Goal: Find specific page/section: Find specific page/section

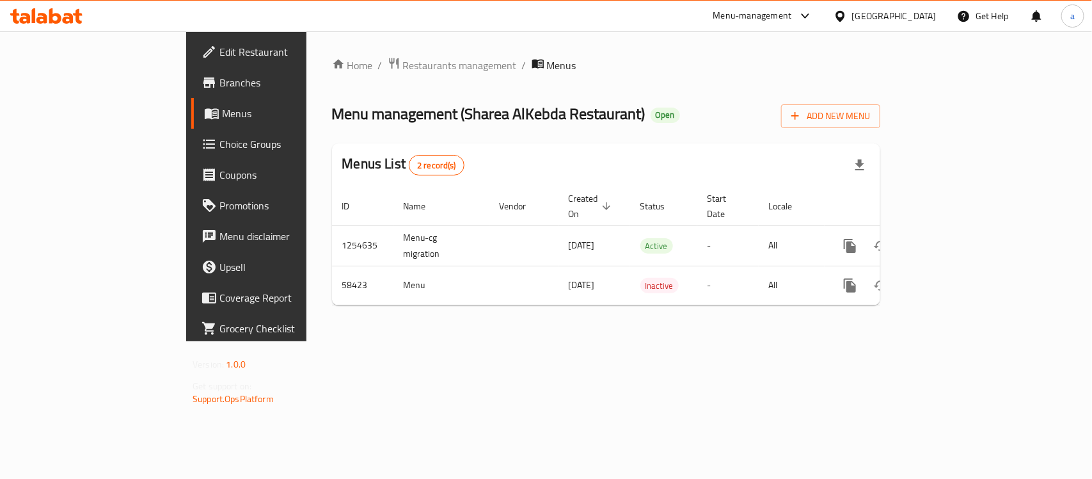
click at [219, 79] on span "Branches" at bounding box center [288, 82] width 139 height 15
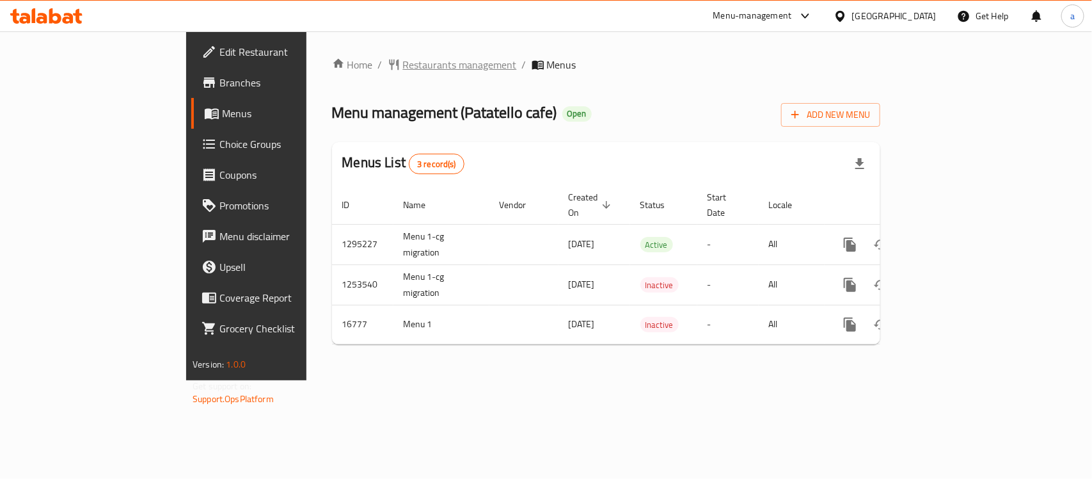
click at [403, 68] on span "Restaurants management" at bounding box center [460, 64] width 114 height 15
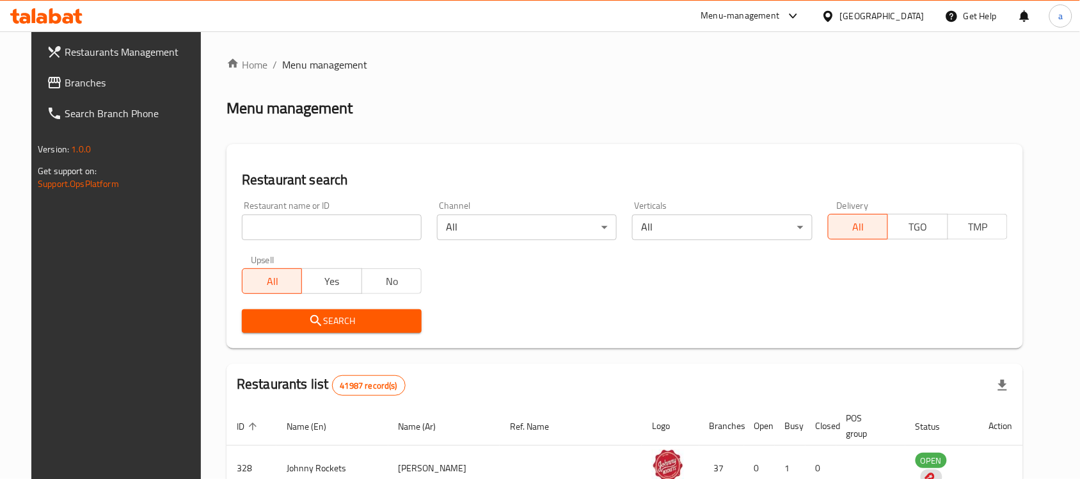
drag, startPoint x: 318, startPoint y: 232, endPoint x: 330, endPoint y: 221, distance: 16.3
click at [318, 232] on input "search" at bounding box center [332, 227] width 180 height 26
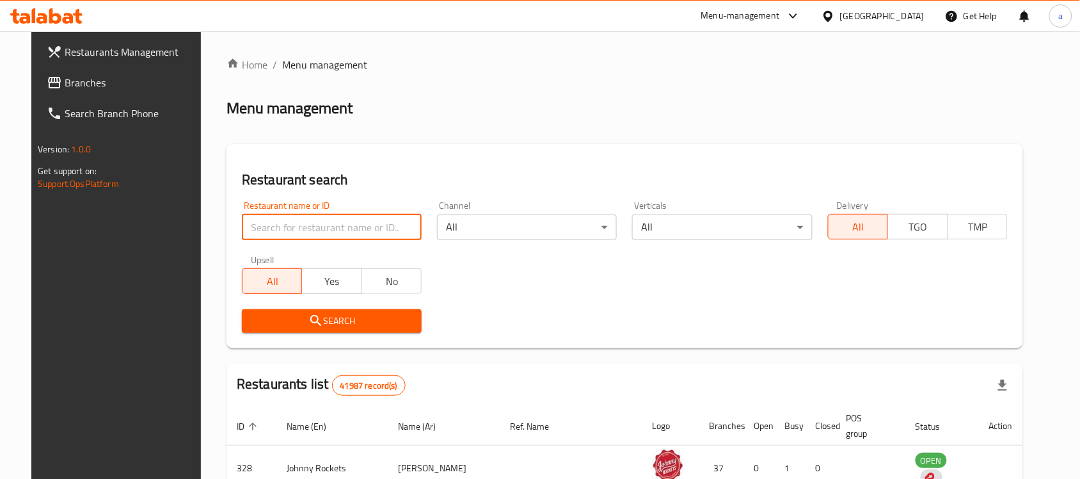
paste input "9465"
type input "9465"
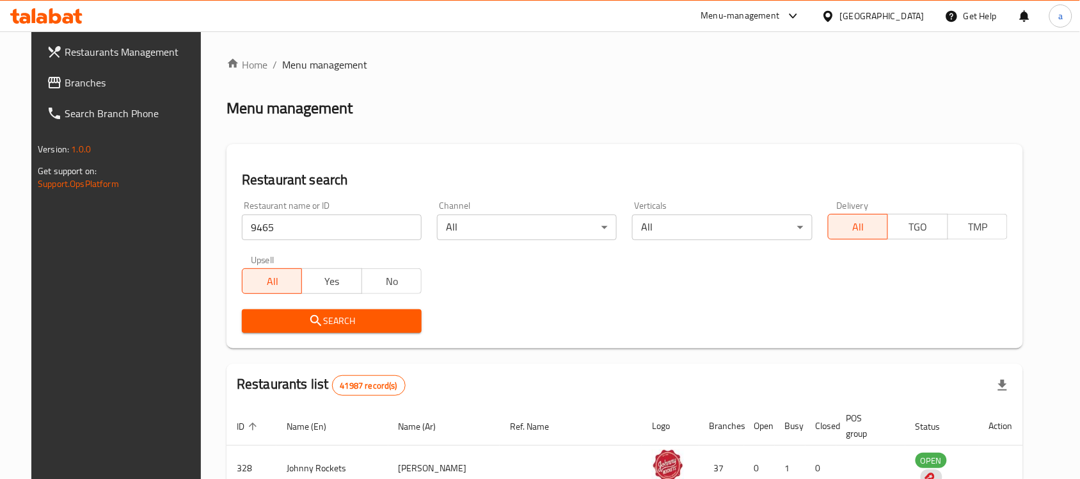
click at [354, 318] on span "Search" at bounding box center [331, 321] width 159 height 16
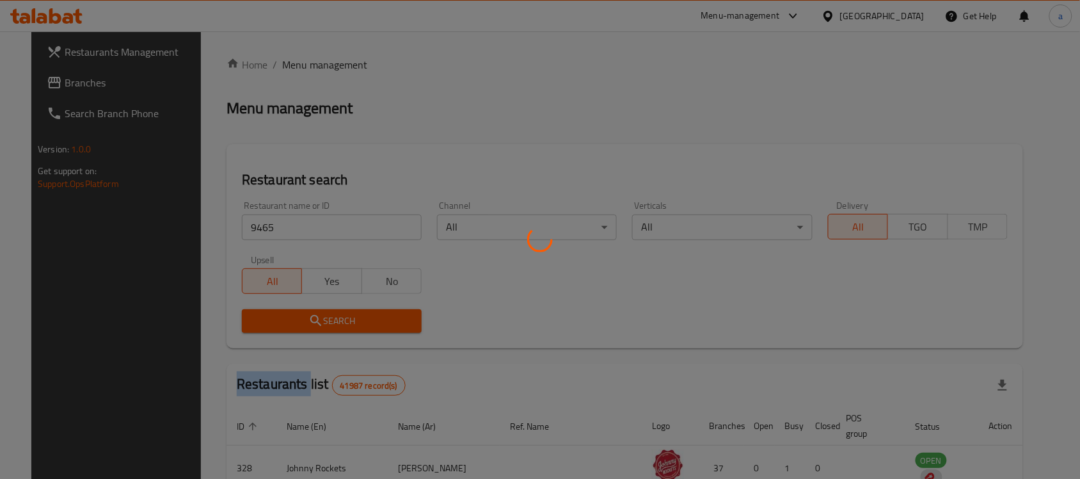
click at [354, 318] on div at bounding box center [540, 239] width 1080 height 479
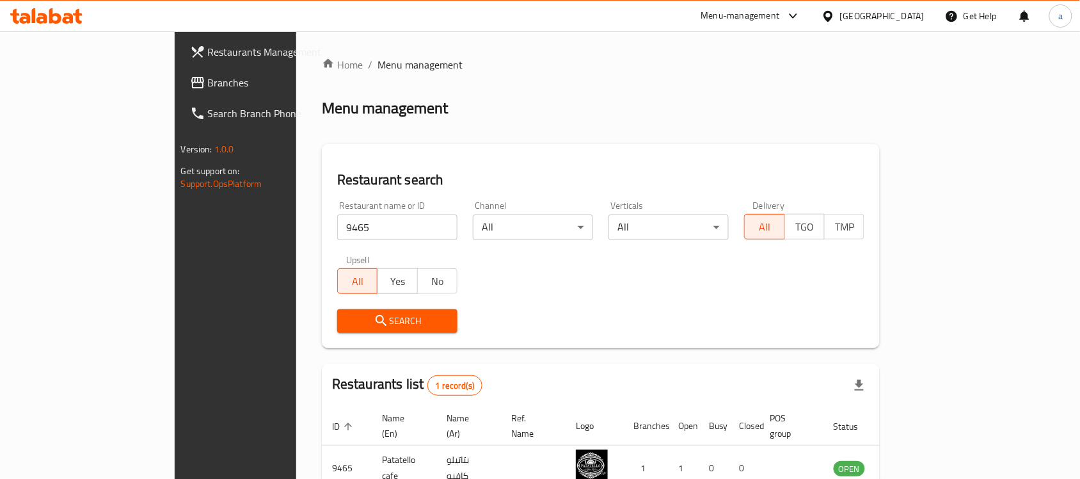
click at [882, 19] on div "[GEOGRAPHIC_DATA]" at bounding box center [882, 16] width 84 height 14
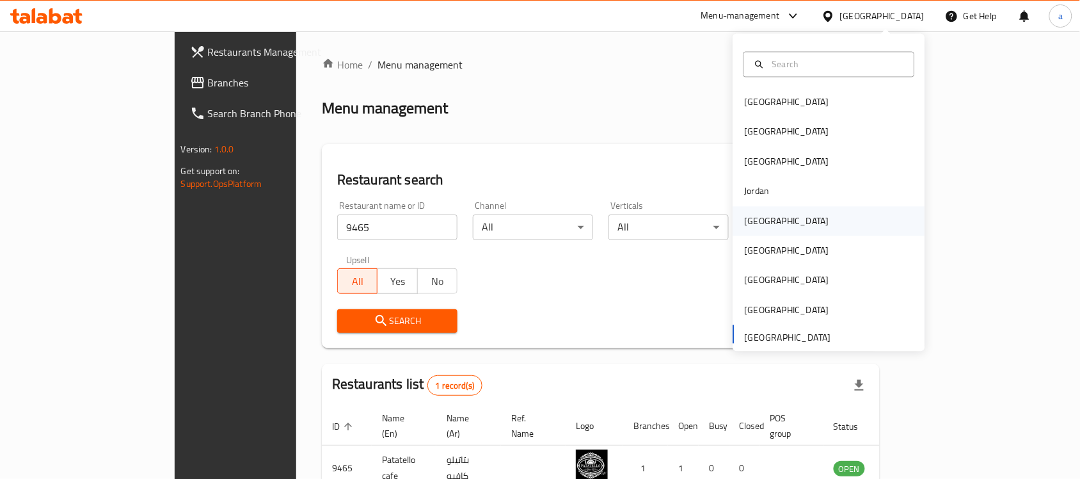
click at [773, 215] on div "Kuwait" at bounding box center [829, 220] width 192 height 29
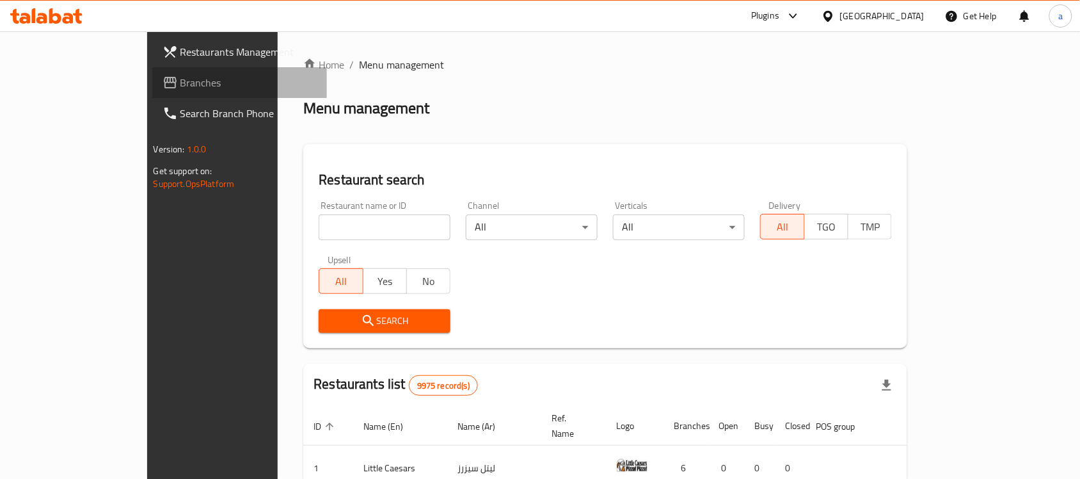
click at [180, 75] on span "Branches" at bounding box center [248, 82] width 137 height 15
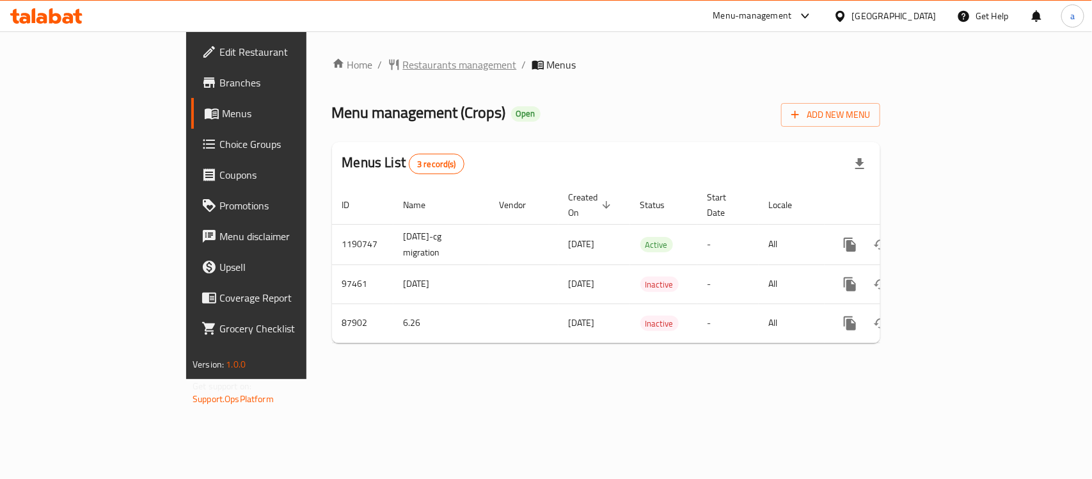
click at [403, 69] on span "Restaurants management" at bounding box center [460, 64] width 114 height 15
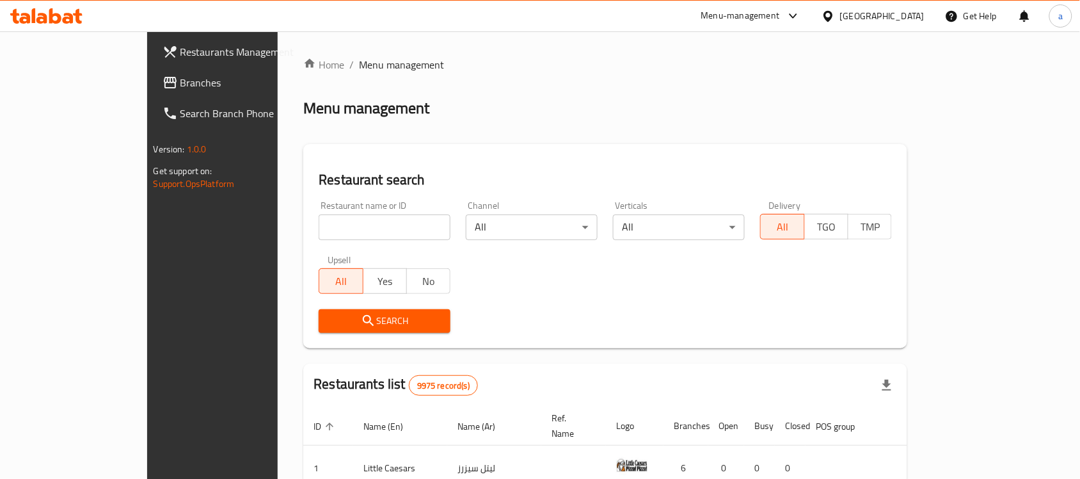
click at [319, 232] on input "search" at bounding box center [385, 227] width 132 height 26
paste input "601095"
type input "601095"
click at [329, 317] on span "Search" at bounding box center [384, 321] width 111 height 16
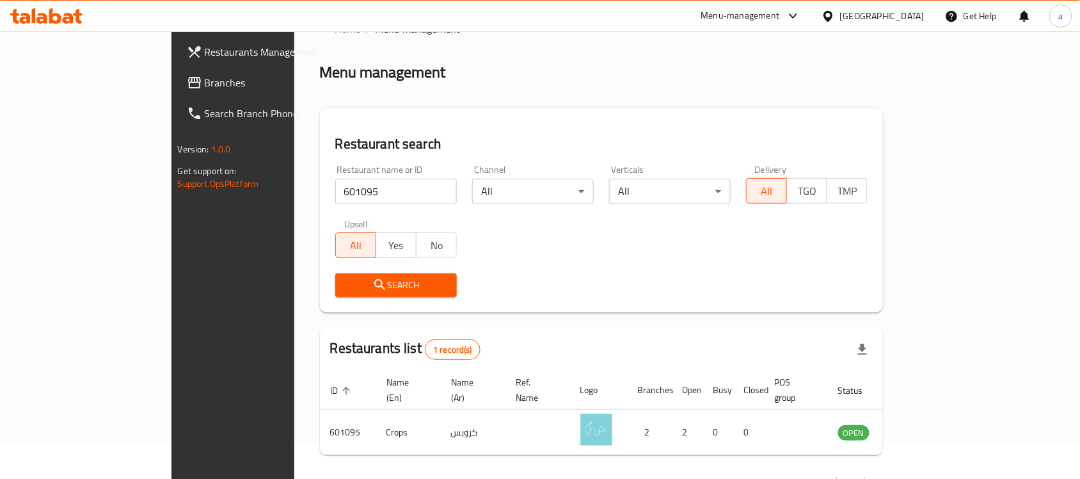
scroll to position [67, 0]
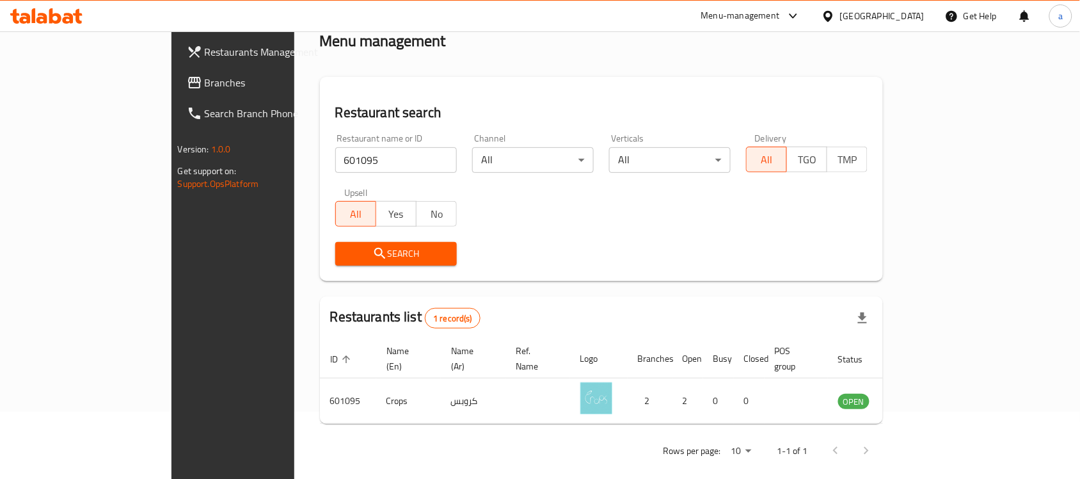
click at [907, 20] on div "Kuwait" at bounding box center [882, 16] width 84 height 14
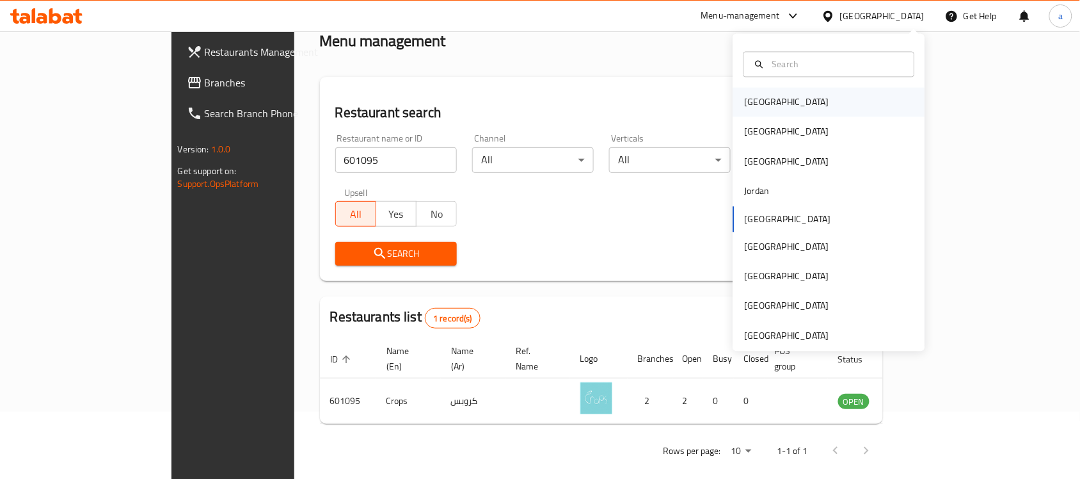
click at [814, 103] on div "Bahrain" at bounding box center [829, 102] width 192 height 29
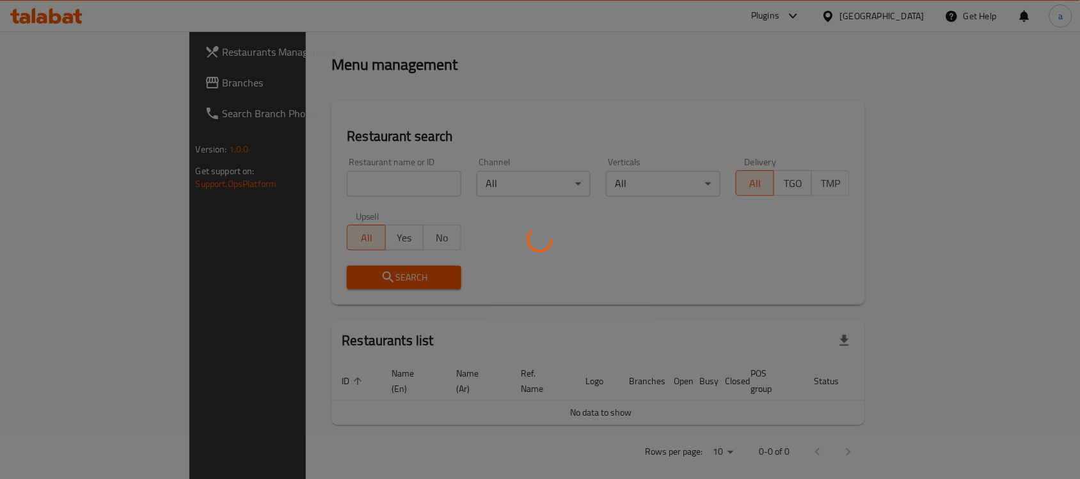
scroll to position [67, 0]
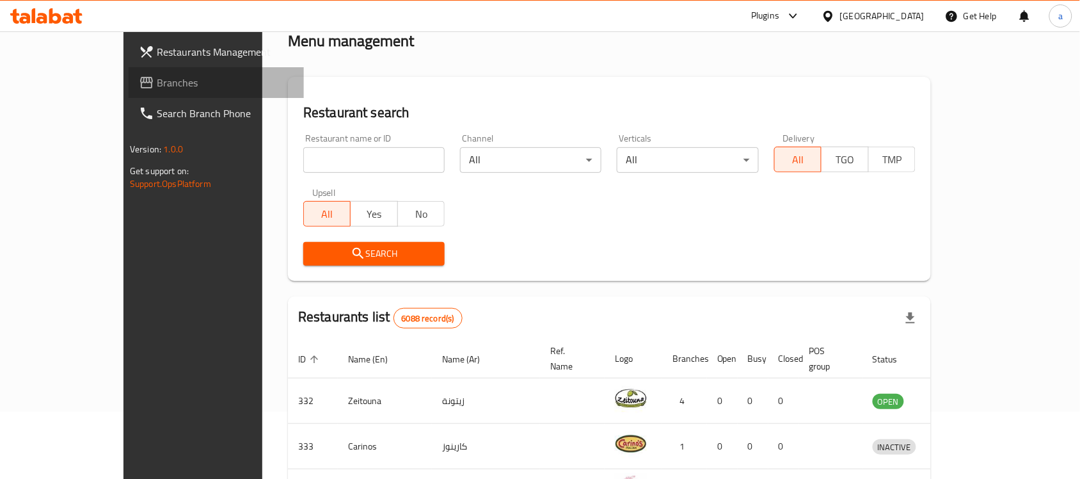
click at [157, 75] on span "Branches" at bounding box center [225, 82] width 137 height 15
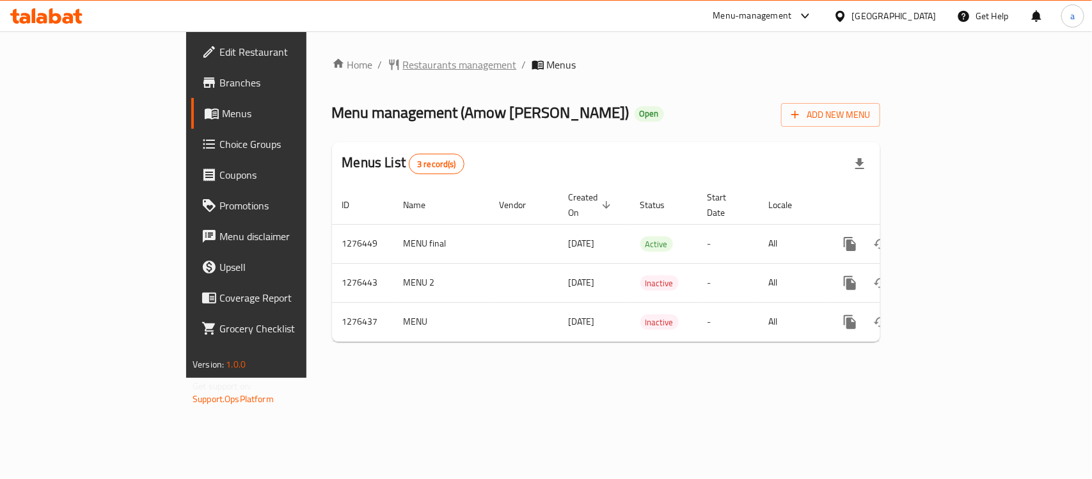
click at [403, 66] on span "Restaurants management" at bounding box center [460, 64] width 114 height 15
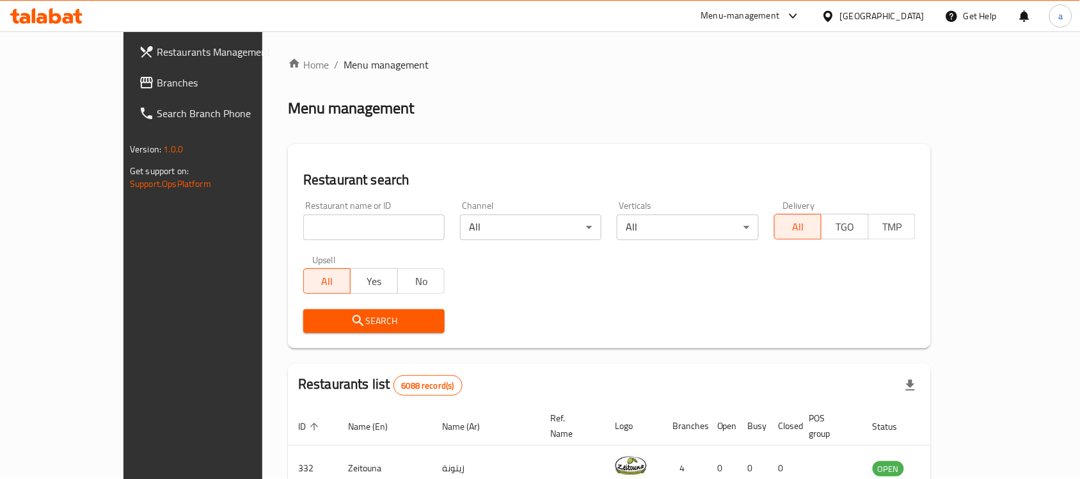
click at [317, 229] on input "search" at bounding box center [373, 227] width 141 height 26
paste input "691985"
type input "691985"
click at [313, 326] on span "Search" at bounding box center [373, 321] width 121 height 16
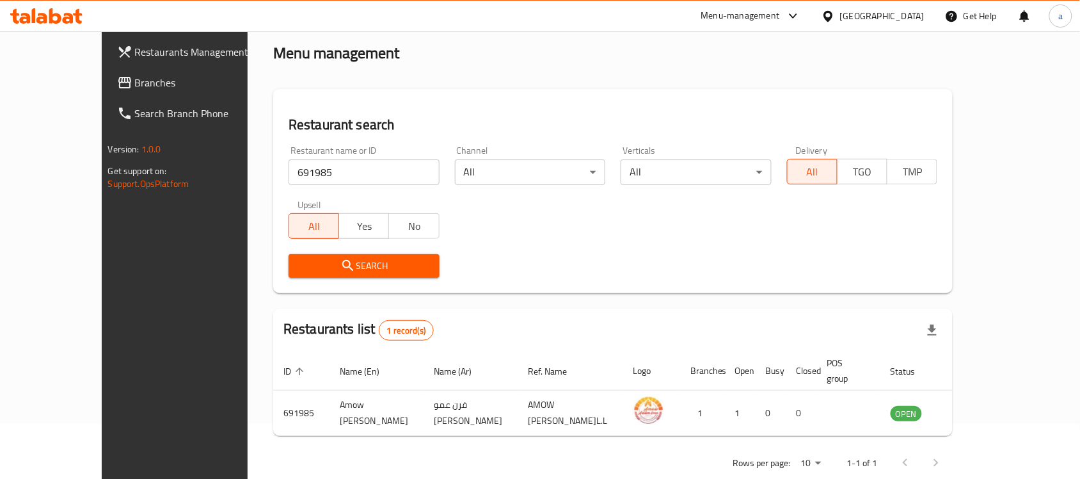
scroll to position [67, 0]
